Goal: Information Seeking & Learning: Learn about a topic

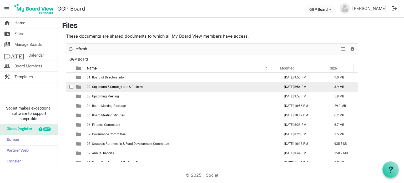
click at [107, 87] on span "02. Org charts & Strategy doc & Policies" at bounding box center [115, 87] width 56 height 4
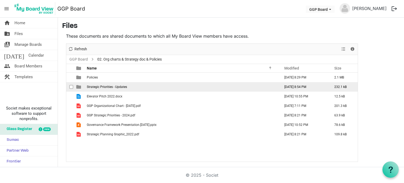
click at [99, 86] on span "Strategic Priorities - Updates" at bounding box center [107, 87] width 40 height 4
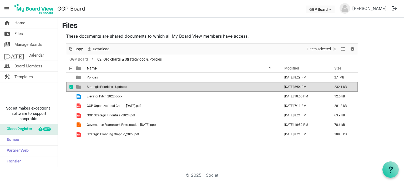
click at [99, 86] on span "Strategic Priorities - Updates" at bounding box center [107, 87] width 40 height 4
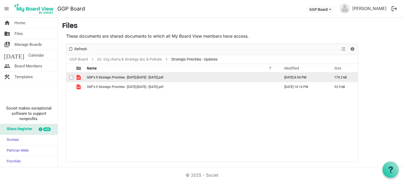
click at [121, 75] on span "GGP's 9 Strategic Priorities - [DATE]-[DATE] - [DATE].pdf" at bounding box center [125, 77] width 77 height 4
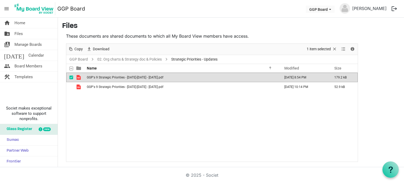
click at [121, 75] on span "GGP's 9 Strategic Priorities - [DATE]-[DATE] - [DATE].pdf" at bounding box center [125, 77] width 77 height 4
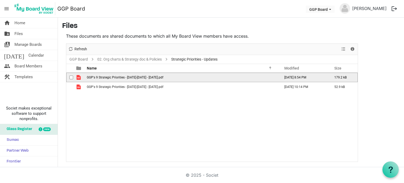
click at [121, 75] on span "GGP's 9 Strategic Priorities - [DATE]-[DATE] - [DATE].pdf" at bounding box center [125, 77] width 77 height 4
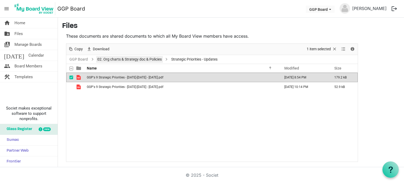
click at [134, 60] on link "02. Org charts & Strategy doc & Policies" at bounding box center [129, 59] width 67 height 7
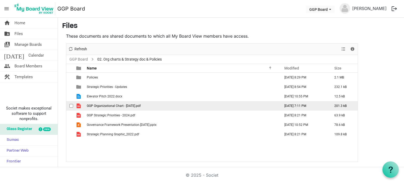
click at [105, 105] on span "GGP Organizational Chart - [DATE].pdf" at bounding box center [114, 106] width 54 height 4
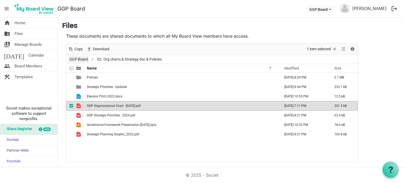
click at [75, 58] on link "GGP Board" at bounding box center [78, 59] width 21 height 7
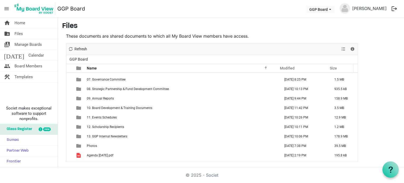
scroll to position [56, 0]
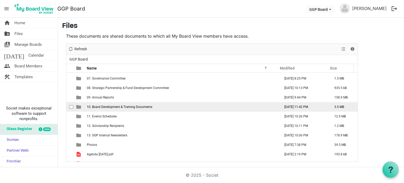
click at [122, 105] on span "10. Board Development & Training Documents" at bounding box center [119, 107] width 65 height 4
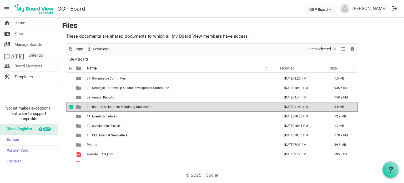
click at [122, 105] on span "10. Board Development & Training Documents" at bounding box center [119, 107] width 65 height 4
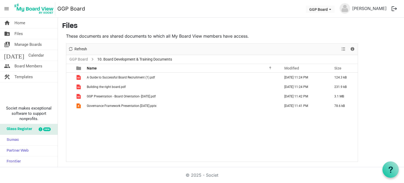
scroll to position [0, 0]
click at [82, 62] on link "GGP Board" at bounding box center [78, 59] width 21 height 7
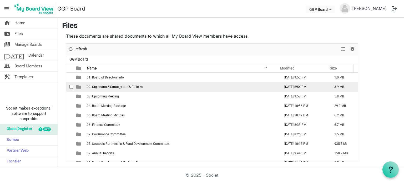
click at [119, 89] on td "02. Org charts & Strategy doc & Policies" at bounding box center [181, 86] width 193 height 9
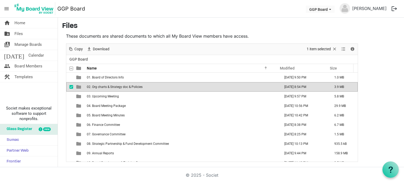
click at [119, 89] on td "02. Org charts & Strategy doc & Policies" at bounding box center [181, 86] width 193 height 9
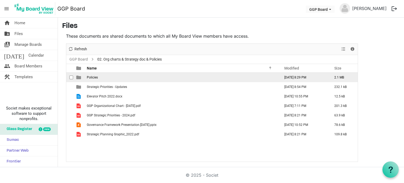
click at [101, 79] on td "Policies" at bounding box center [181, 77] width 193 height 9
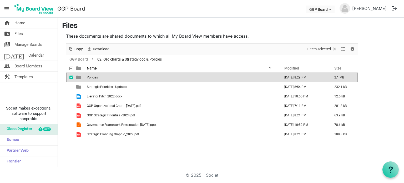
click at [101, 79] on td "Policies" at bounding box center [181, 77] width 193 height 9
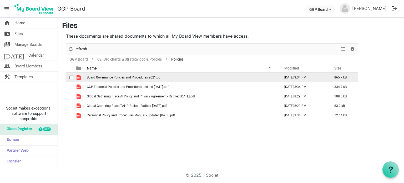
click at [136, 75] on span "Board Governance Policies and Procedures 2021.pdf" at bounding box center [124, 77] width 75 height 4
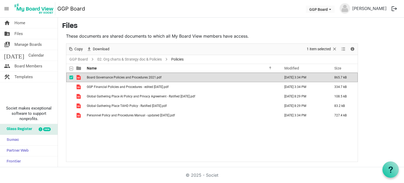
click at [117, 75] on span "Board Governance Policies and Procedures 2021.pdf" at bounding box center [124, 77] width 75 height 4
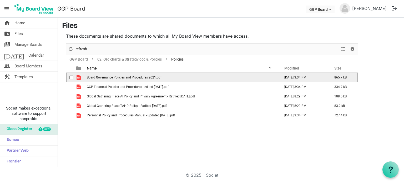
click at [117, 75] on span "Board Governance Policies and Procedures 2021.pdf" at bounding box center [124, 77] width 75 height 4
